Goal: Task Accomplishment & Management: Complete application form

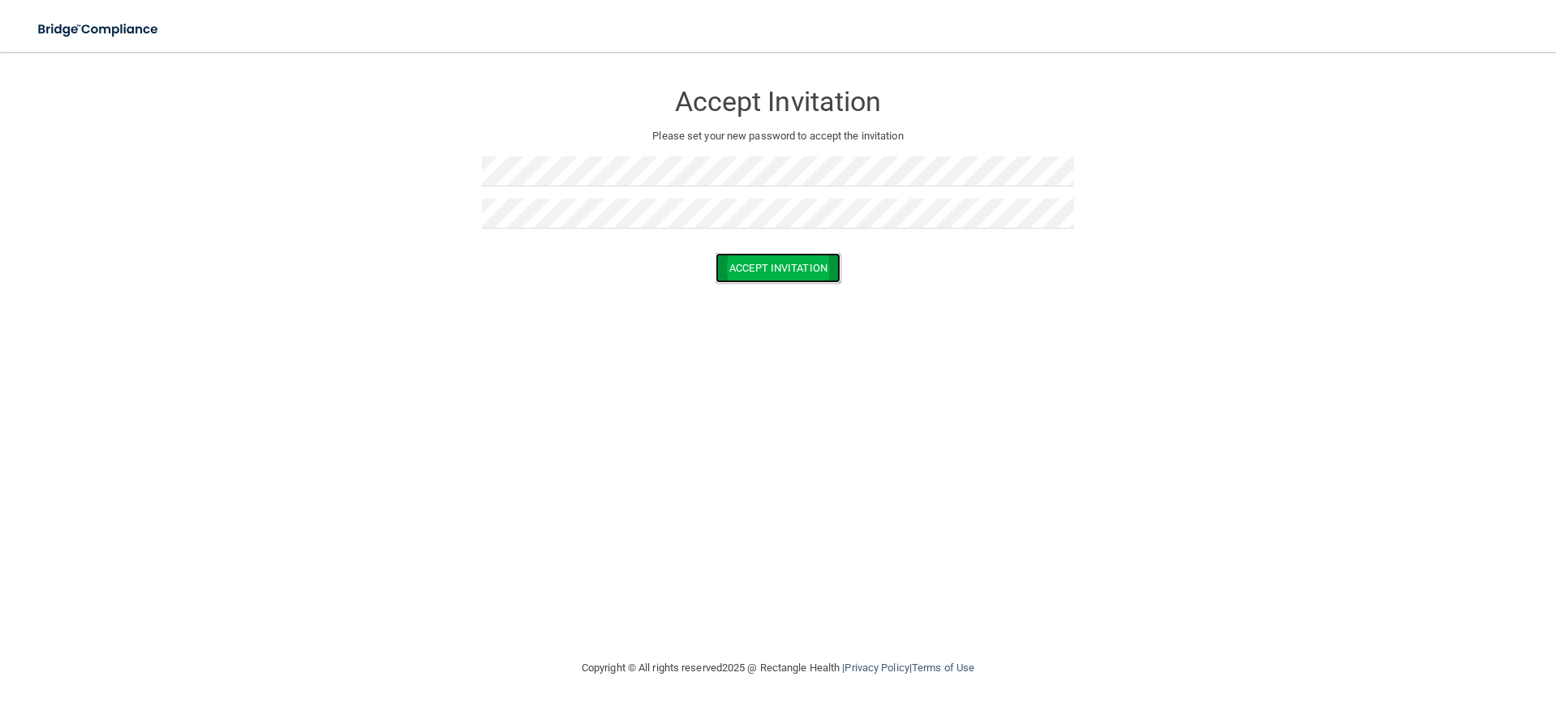
click at [804, 275] on button "Accept Invitation" at bounding box center [778, 268] width 125 height 30
click at [758, 295] on button "Accept Invitation" at bounding box center [778, 292] width 125 height 30
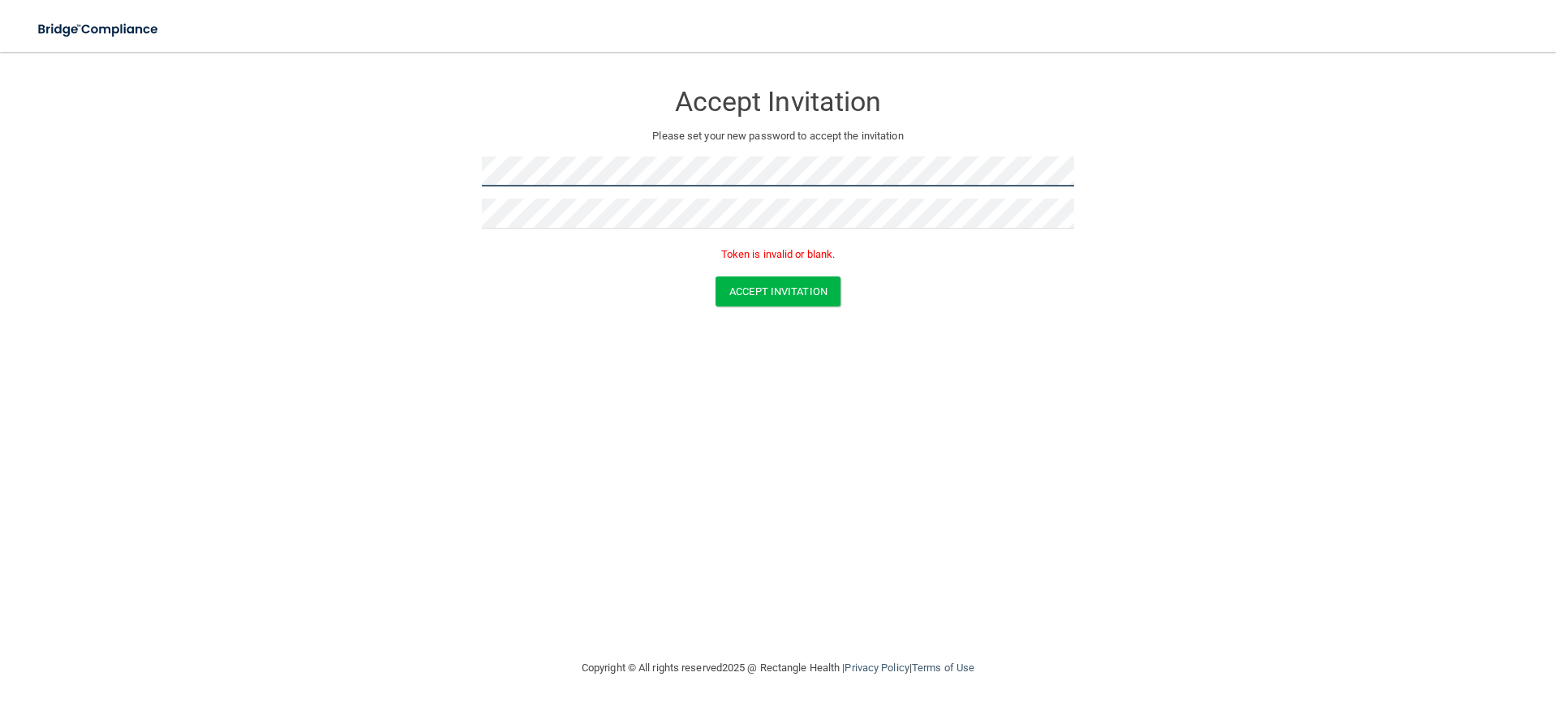
click at [401, 163] on form "Accept Invitation Please set your new password to accept the invitation Token i…" at bounding box center [777, 197] width 1491 height 258
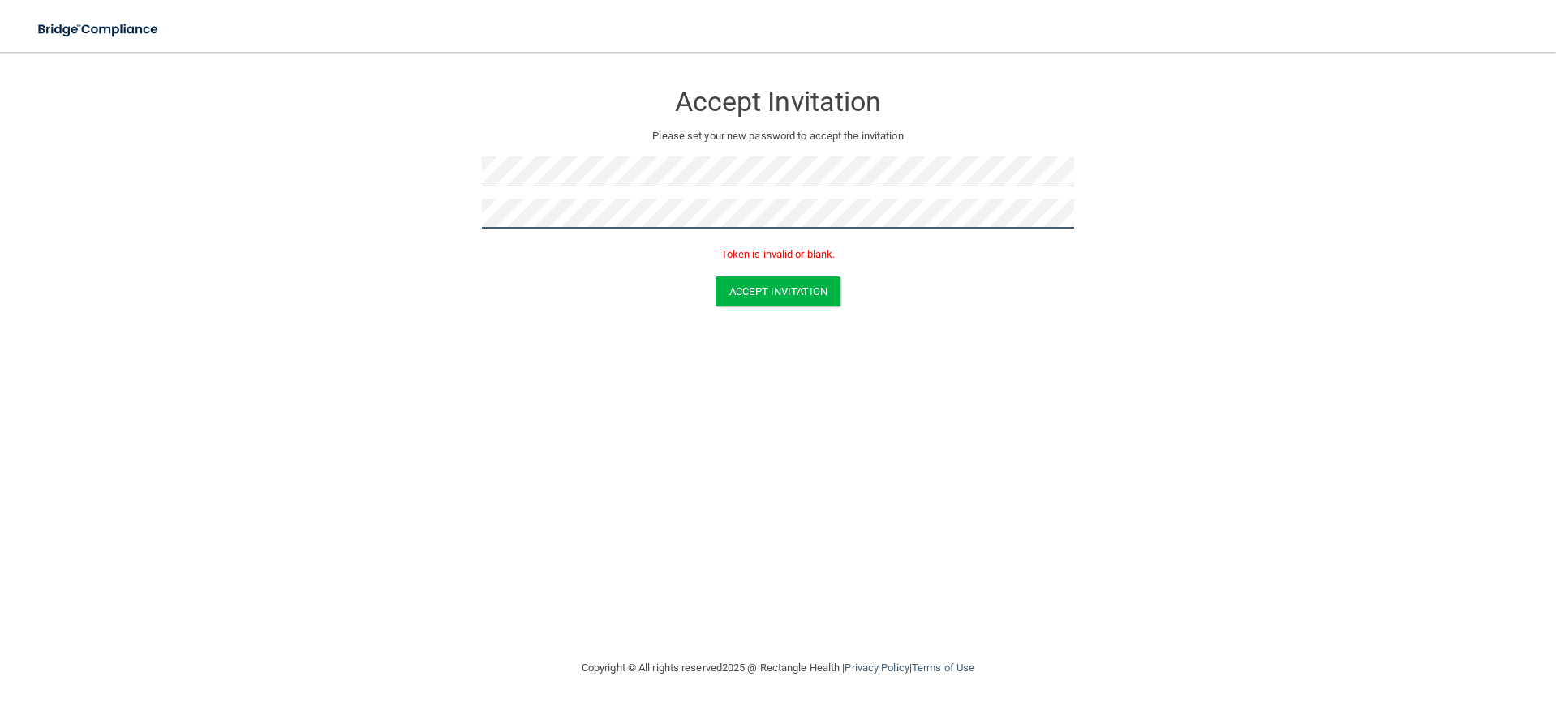
click at [716, 277] on button "Accept Invitation" at bounding box center [778, 292] width 125 height 30
click at [769, 291] on button "Accept Invitation" at bounding box center [778, 292] width 125 height 30
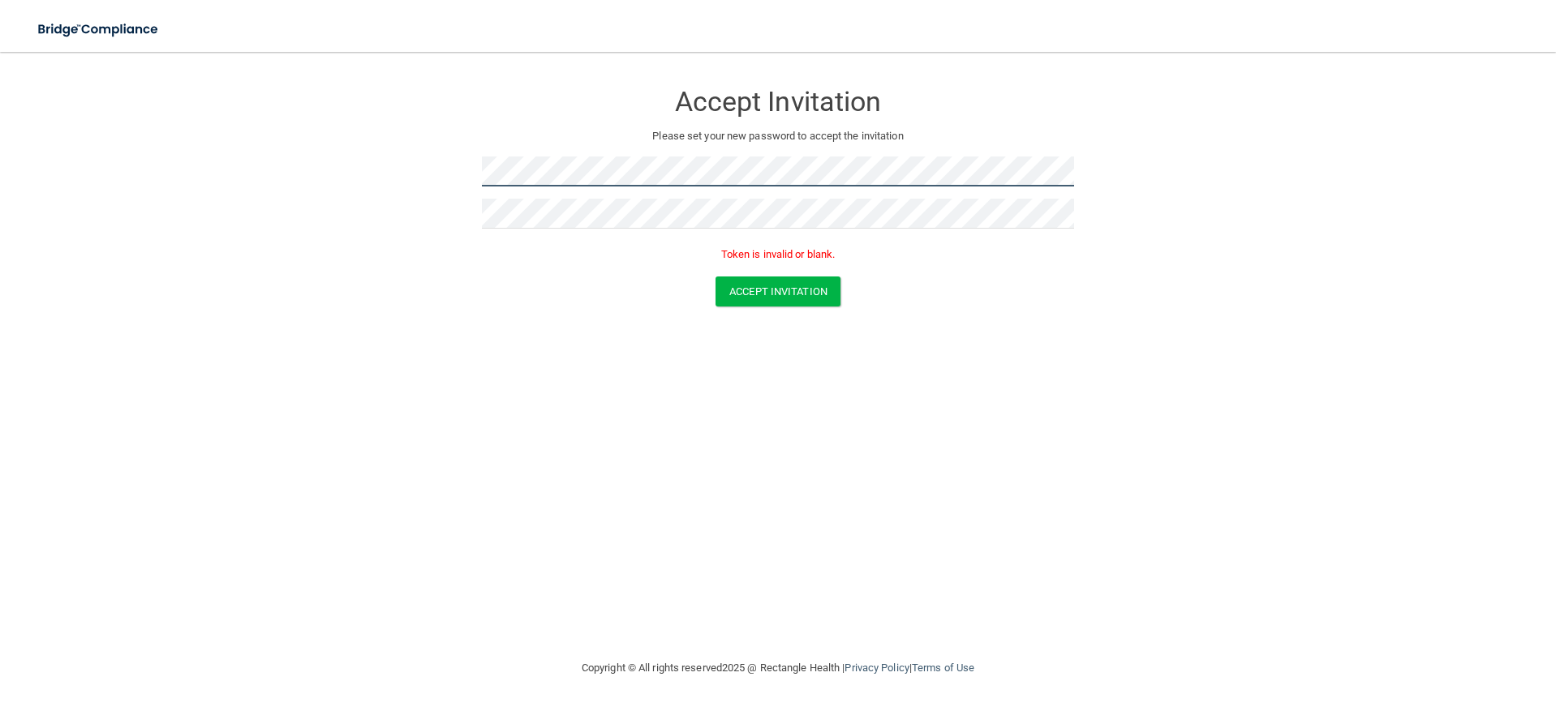
click at [404, 182] on form "Accept Invitation Please set your new password to accept the invitation Token i…" at bounding box center [777, 197] width 1491 height 258
click at [412, 167] on form "Accept Invitation Please set your new password to accept the invitation Token i…" at bounding box center [777, 197] width 1491 height 258
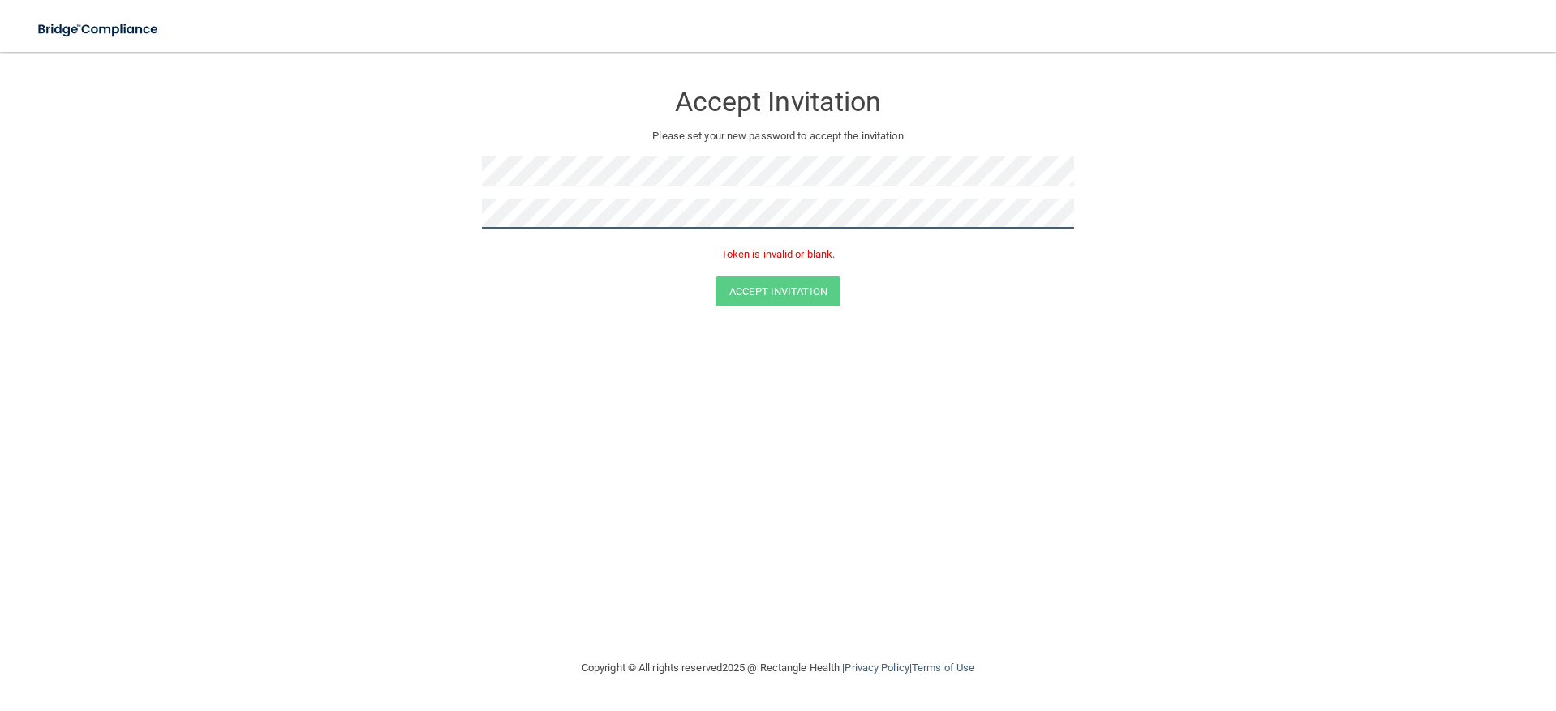
click at [459, 208] on form "Accept Invitation Please set your new password to accept the invitation Token i…" at bounding box center [777, 197] width 1491 height 258
click at [789, 307] on form "Accept Invitation Please set your new password to accept the invitation Token i…" at bounding box center [777, 197] width 1491 height 258
click at [786, 298] on button "Accept Invitation" at bounding box center [778, 292] width 125 height 30
click at [752, 291] on button "Accept Invitation" at bounding box center [778, 292] width 125 height 30
click at [757, 299] on button "Accept Invitation" at bounding box center [778, 292] width 125 height 30
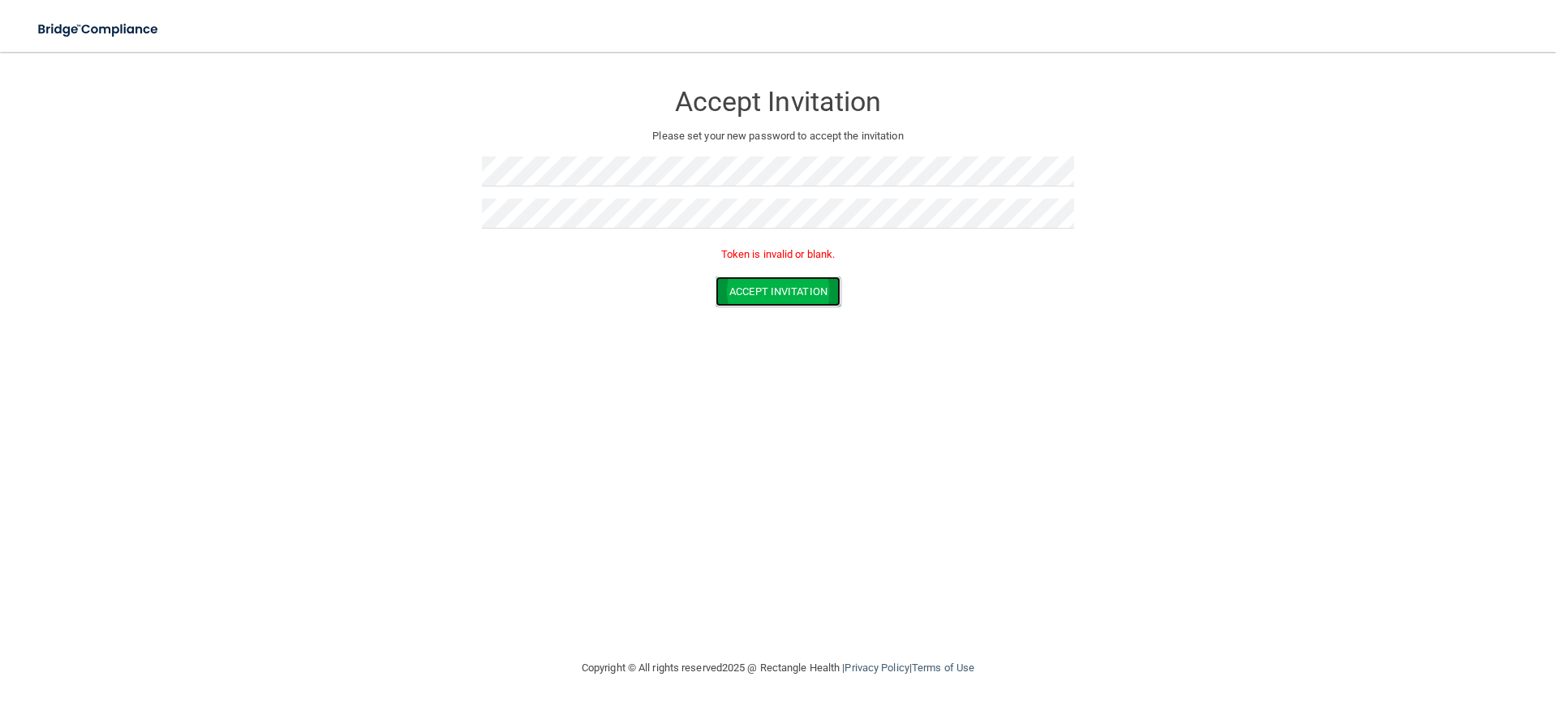
click at [754, 283] on button "Accept Invitation" at bounding box center [778, 292] width 125 height 30
click at [774, 299] on button "Accept Invitation" at bounding box center [778, 292] width 125 height 30
